Goal: Navigation & Orientation: Find specific page/section

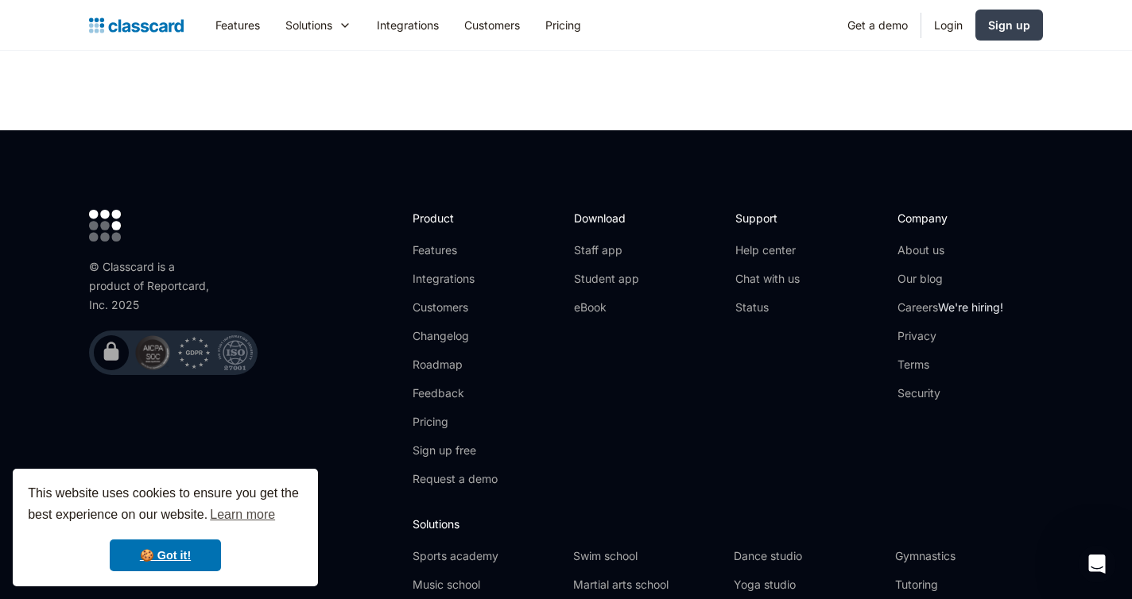
scroll to position [5247, 0]
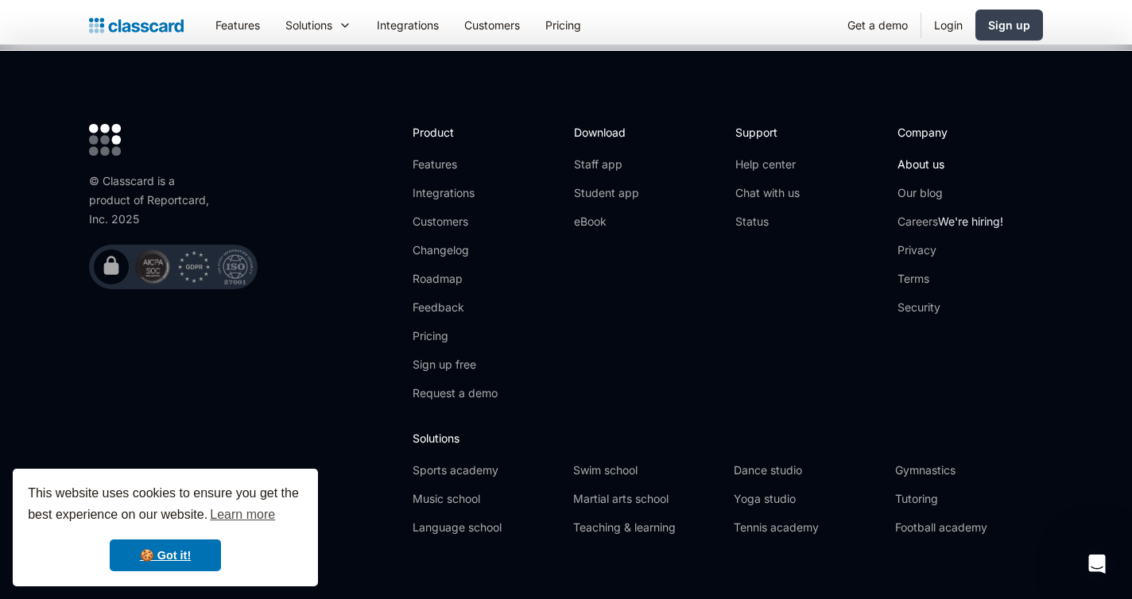
click at [939, 157] on link "About us" at bounding box center [951, 165] width 106 height 16
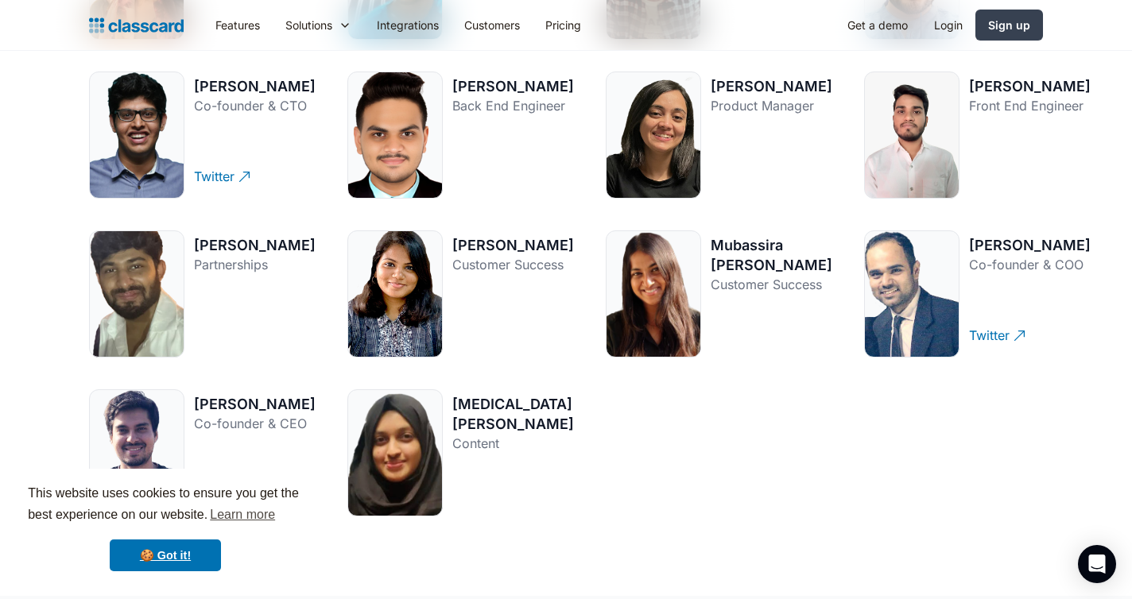
scroll to position [2254, 0]
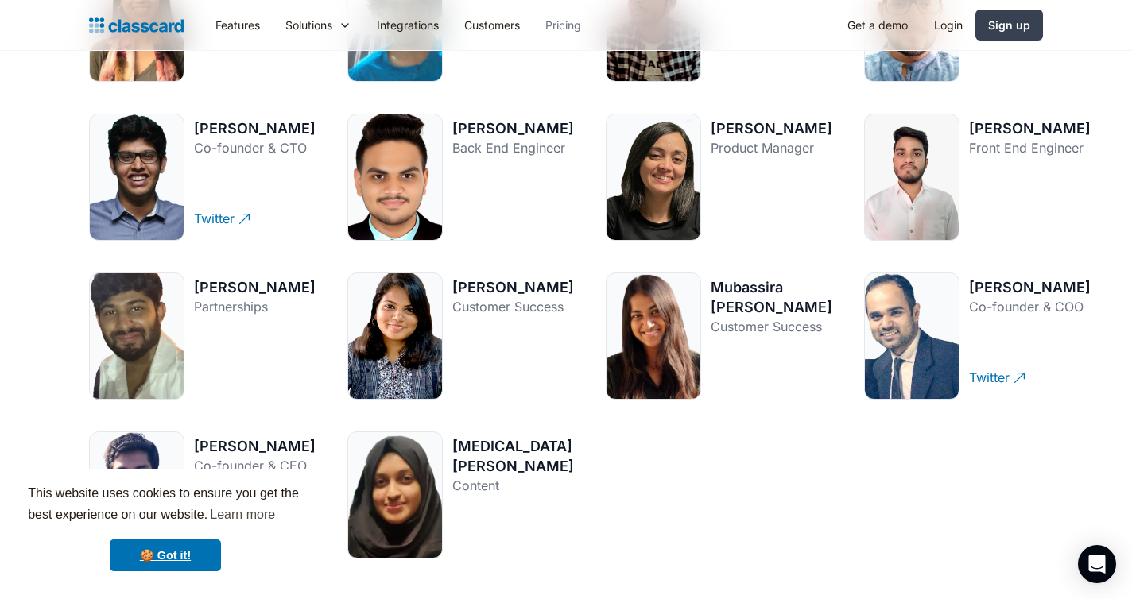
click at [552, 37] on link "Pricing" at bounding box center [563, 25] width 61 height 36
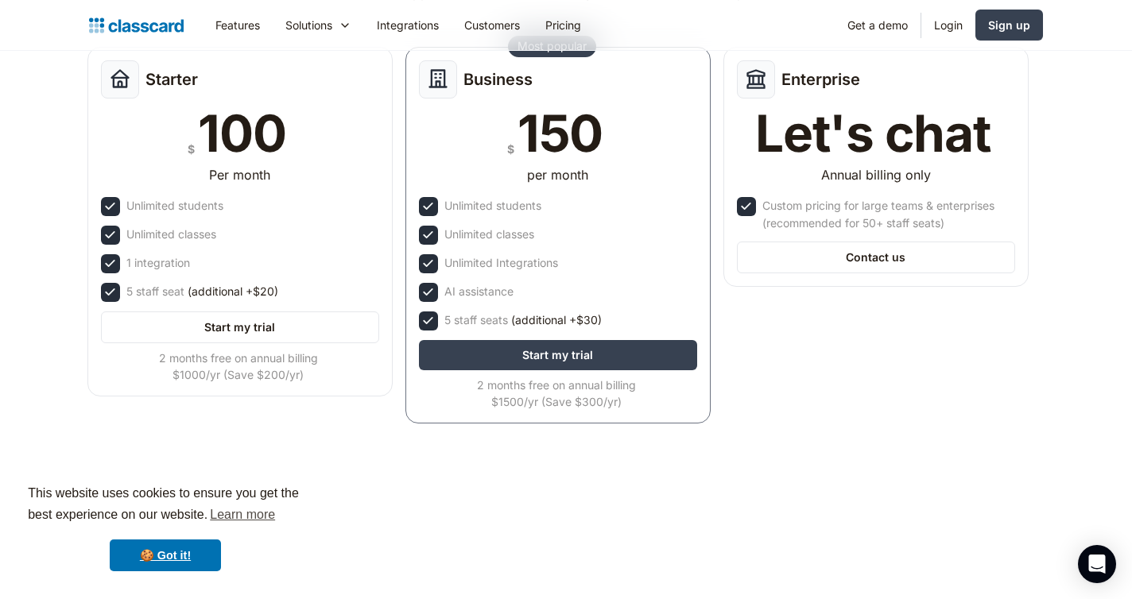
scroll to position [187, 0]
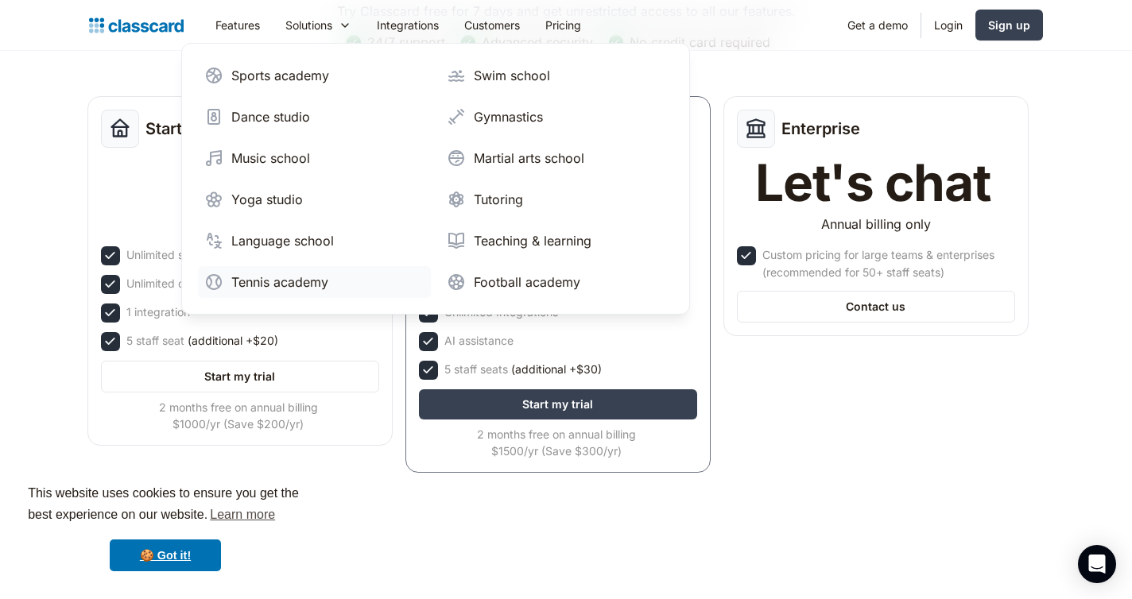
click at [286, 285] on div "Tennis academy" at bounding box center [279, 282] width 97 height 19
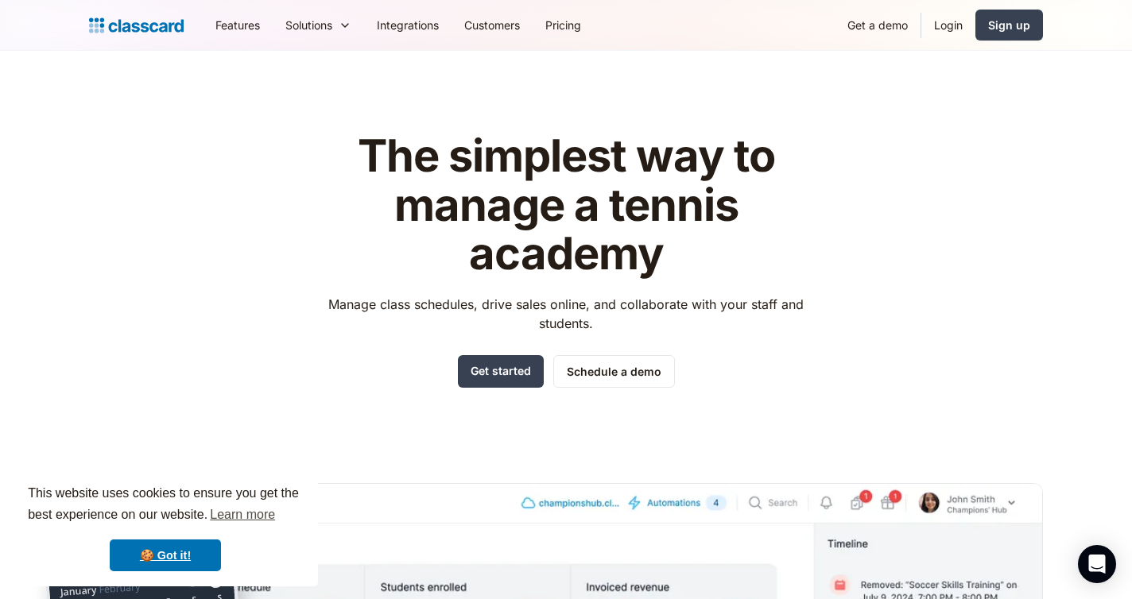
click at [118, 29] on img "home" at bounding box center [136, 25] width 95 height 22
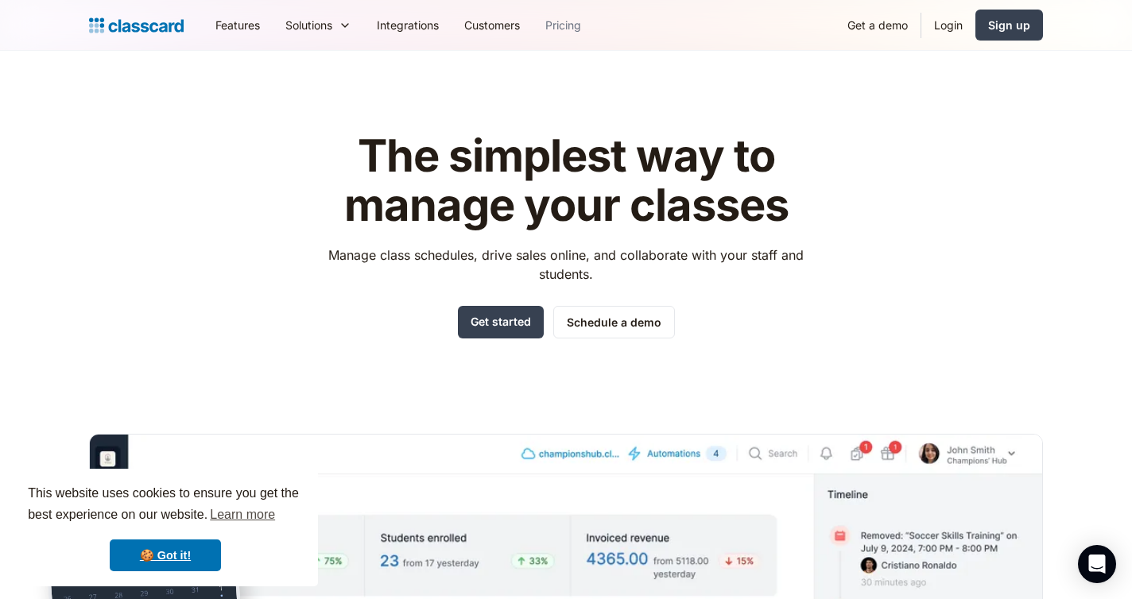
click at [576, 29] on link "Pricing" at bounding box center [563, 25] width 61 height 36
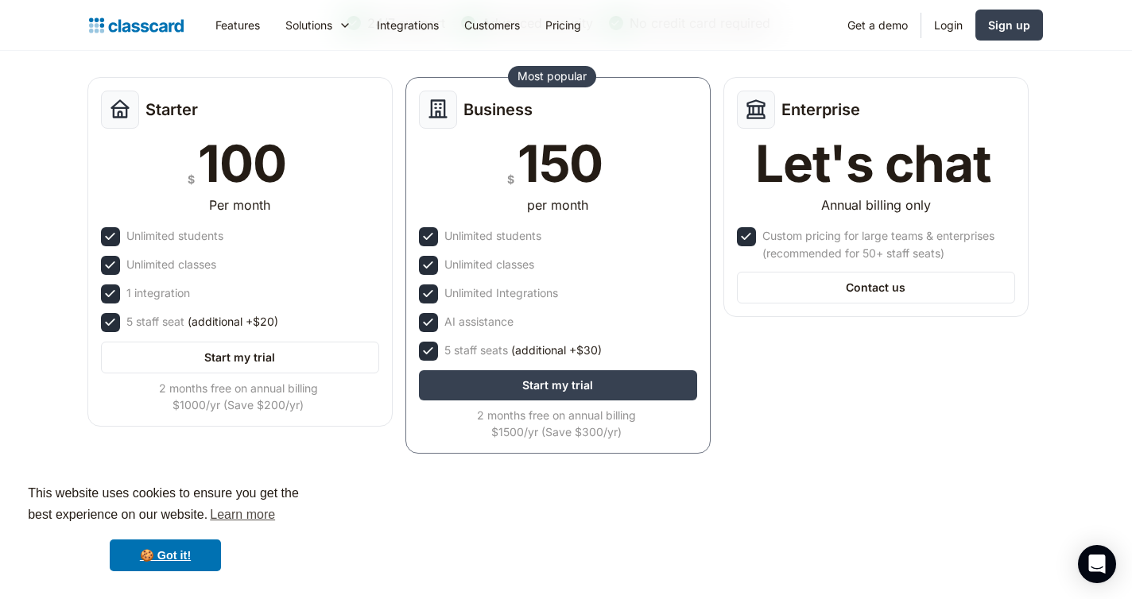
scroll to position [217, 0]
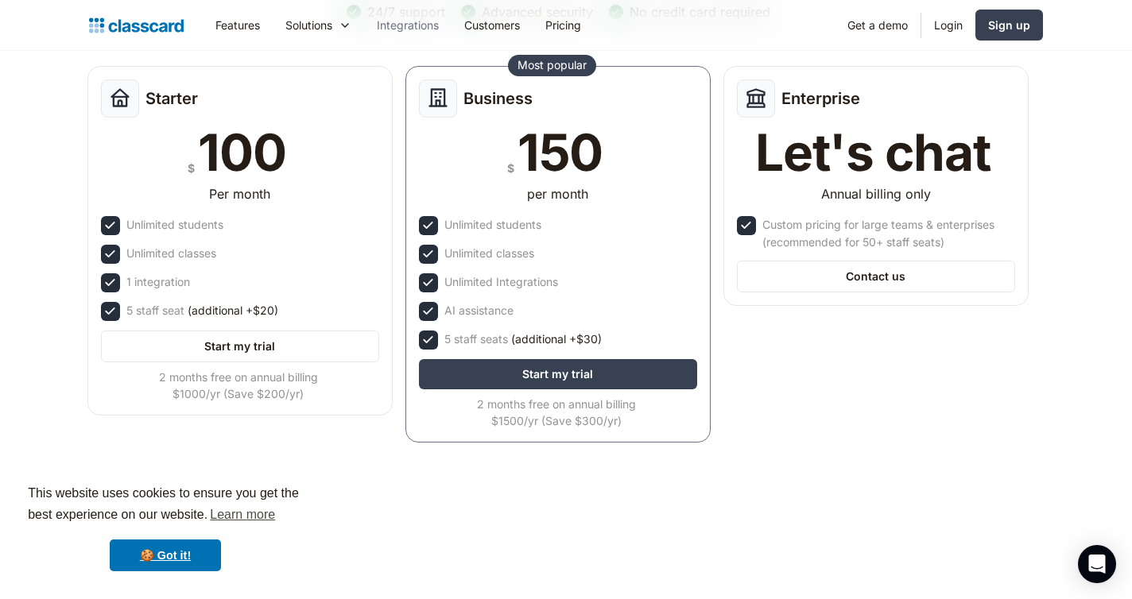
click at [387, 31] on link "Integrations" at bounding box center [407, 25] width 87 height 36
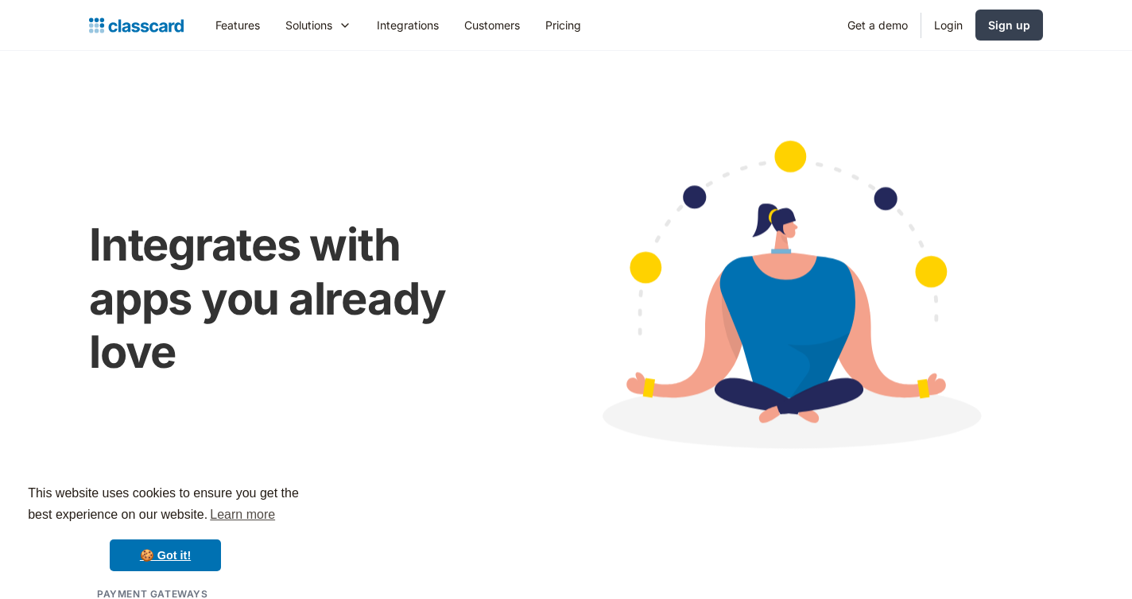
click at [348, 28] on icon at bounding box center [345, 25] width 13 height 16
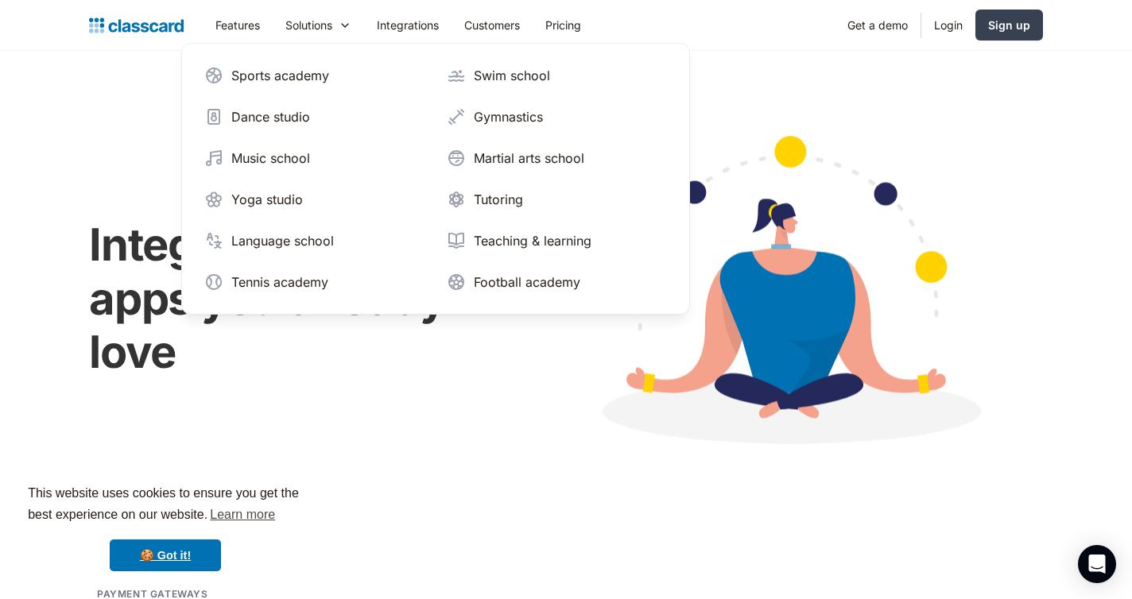
click at [403, 26] on link "Integrations" at bounding box center [407, 25] width 87 height 36
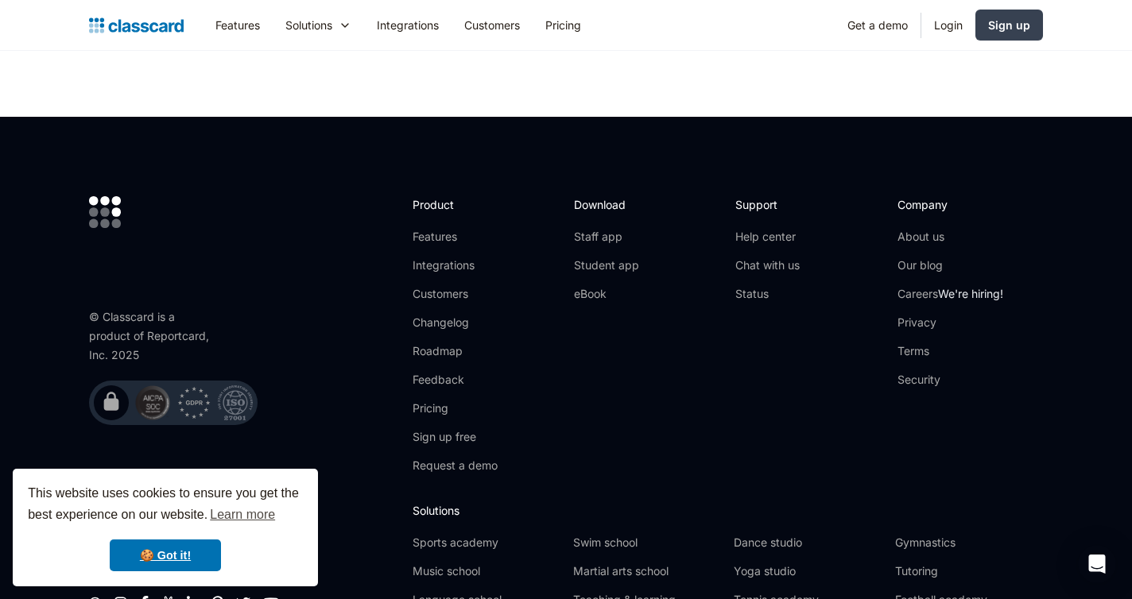
scroll to position [3832, 0]
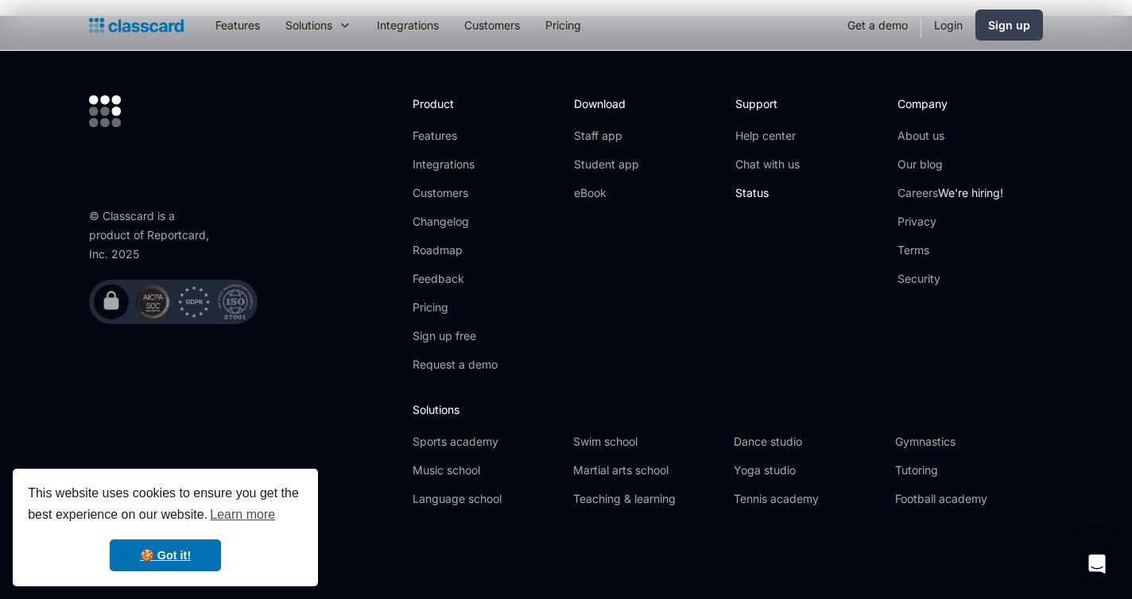
click at [754, 191] on link "Status" at bounding box center [767, 193] width 64 height 16
